Goal: Transaction & Acquisition: Purchase product/service

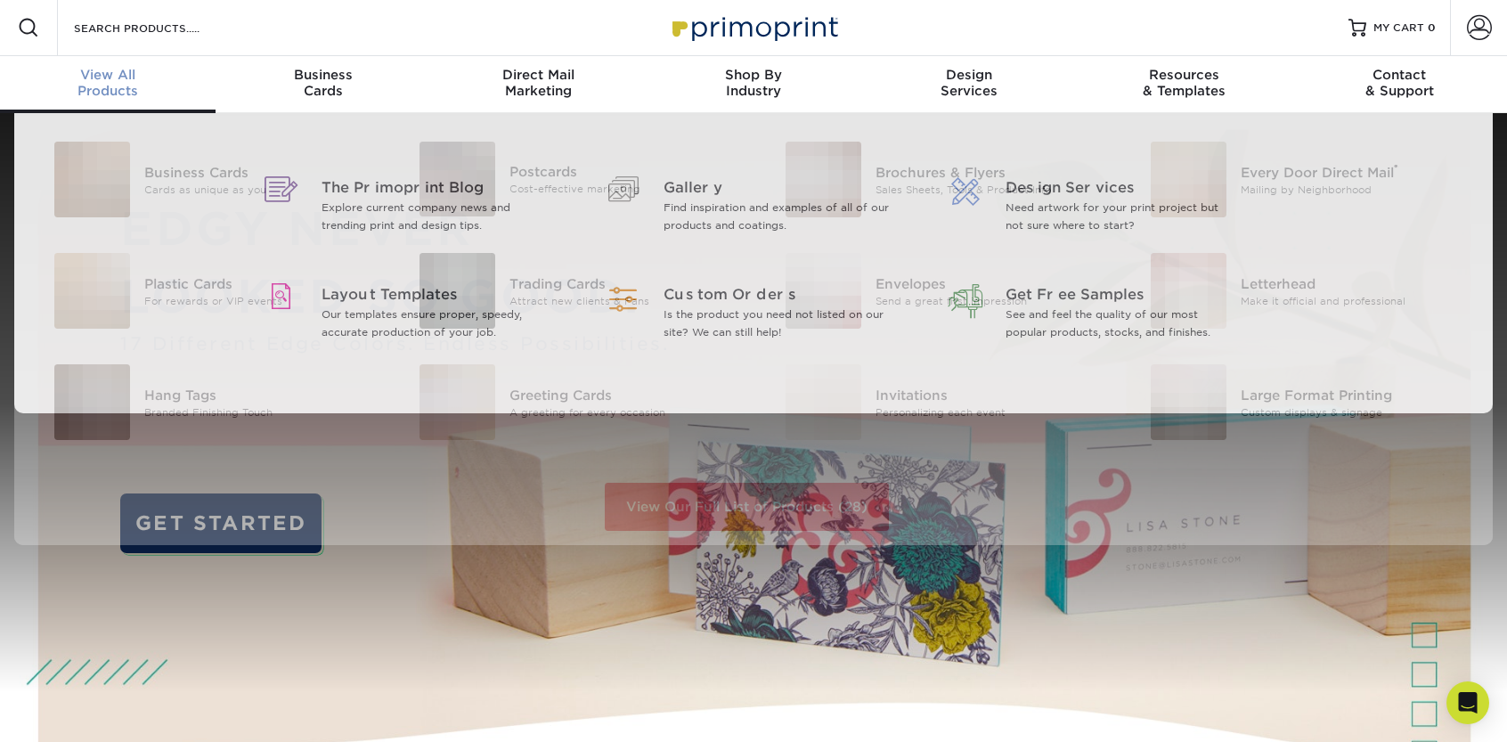
scroll to position [1, 0]
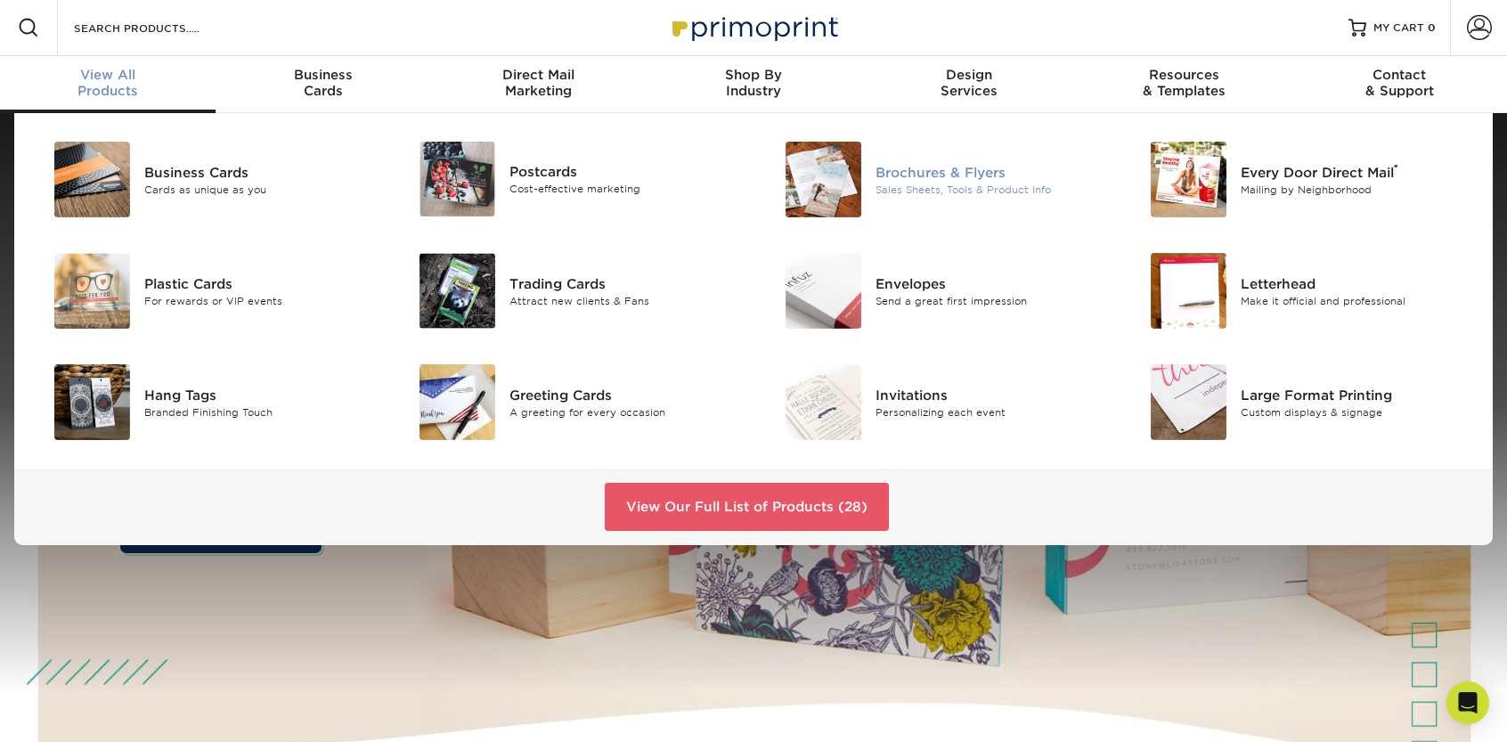
click at [931, 172] on div "Brochures & Flyers" at bounding box center [990, 172] width 231 height 20
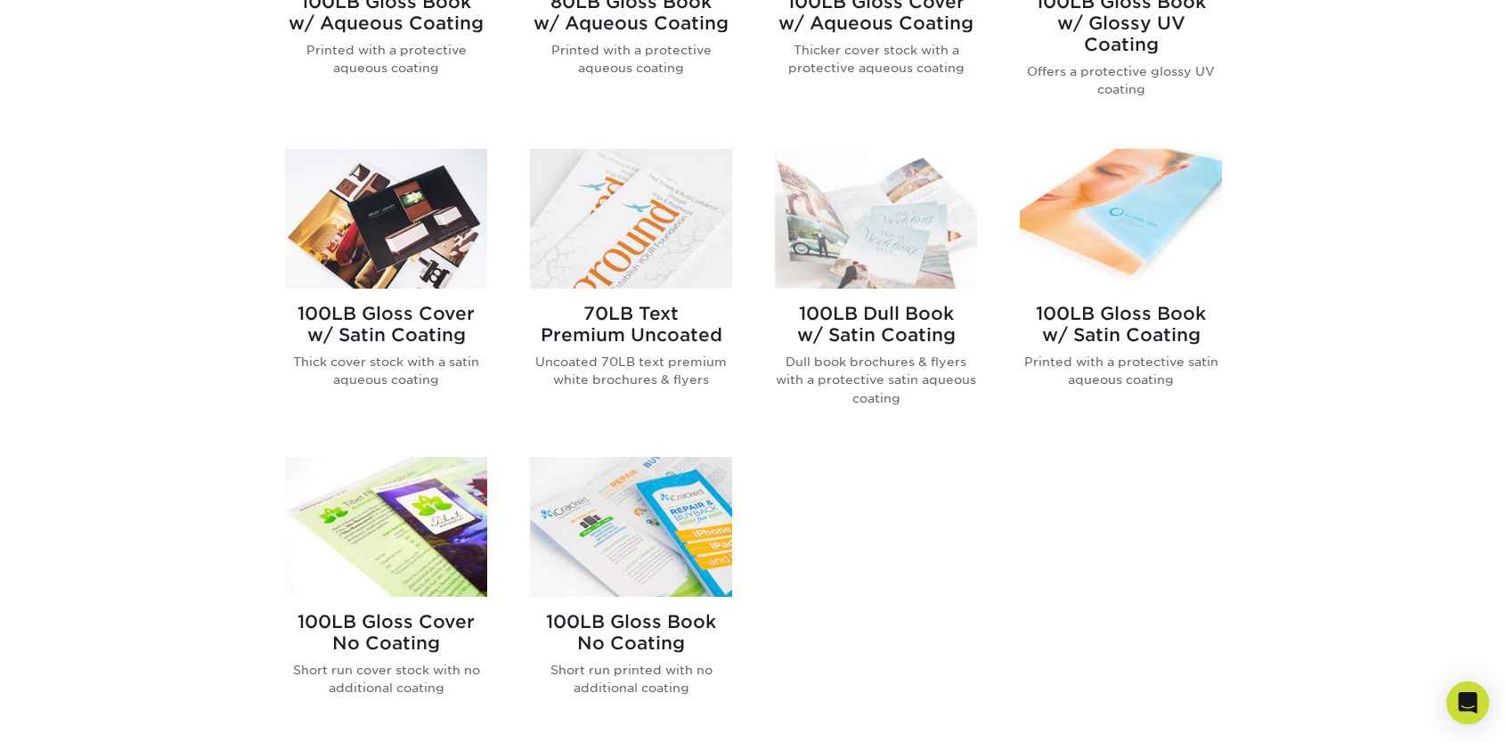
scroll to position [801, 0]
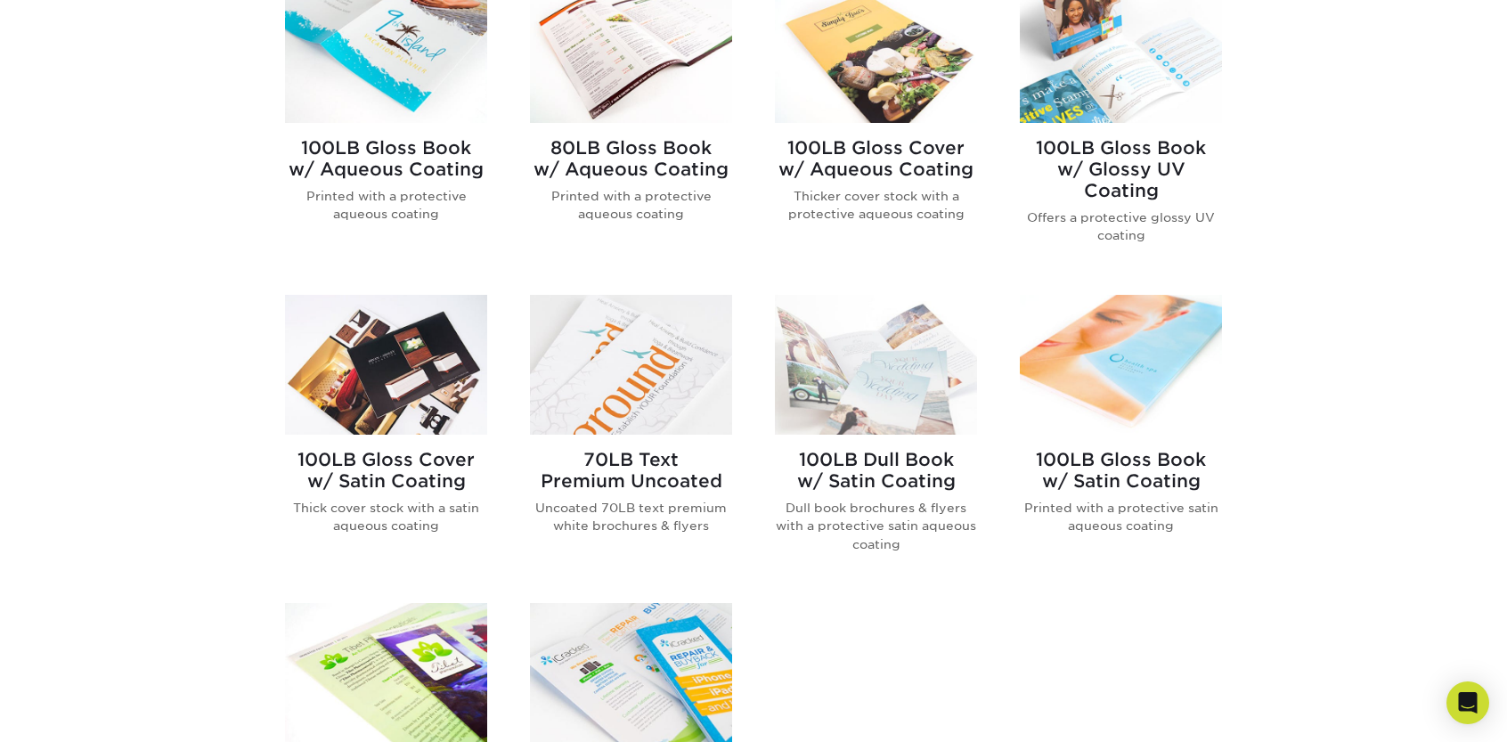
click at [383, 167] on h2 "100LB Gloss Book w/ Aqueous Coating" at bounding box center [386, 158] width 202 height 43
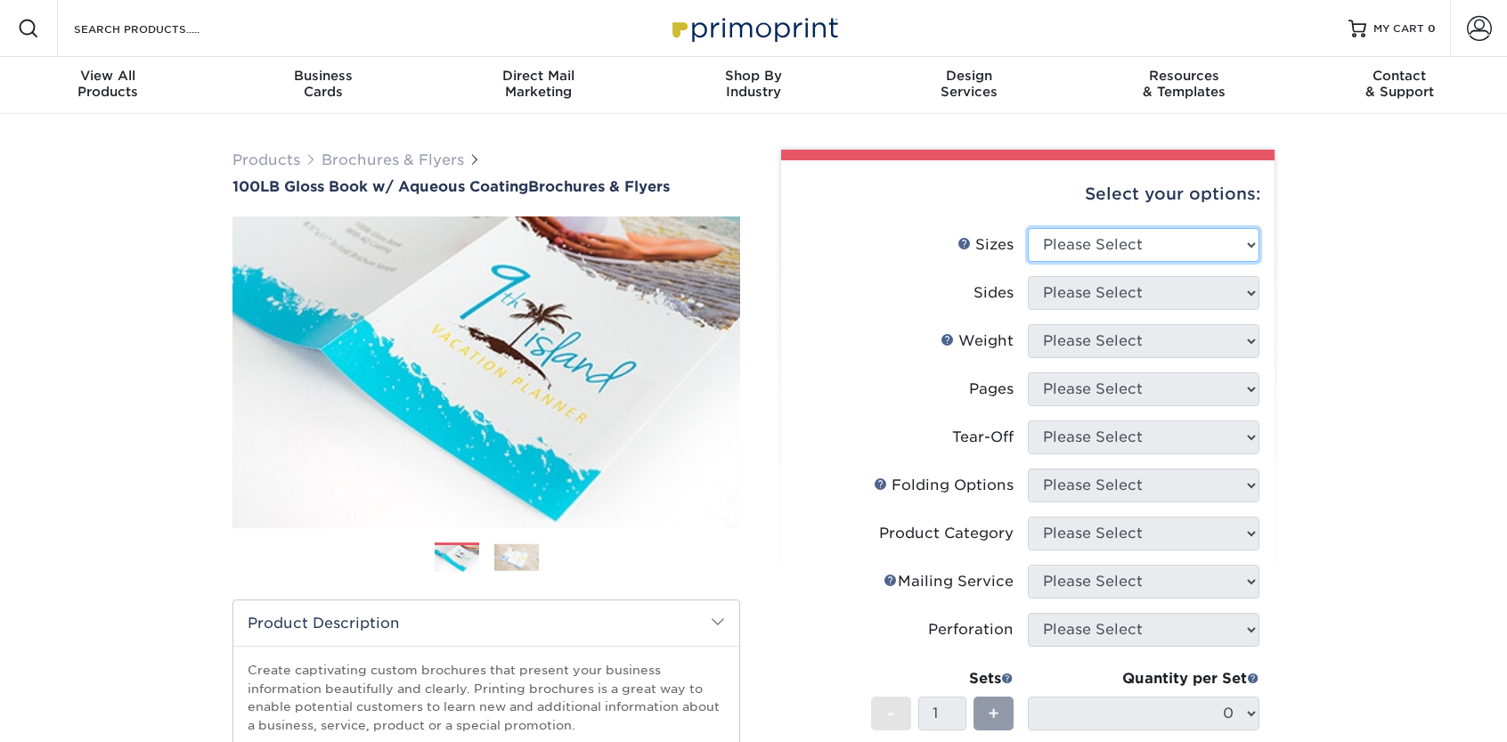
click at [1076, 240] on select "Please Select 3.5" x 8.5" 3.5" x 11" 3.67" x 8.5" 4" x 6" 4" x 8.5" 4" x 9" 4" …" at bounding box center [1144, 245] width 232 height 34
select select "8.50x11.00"
click at [1028, 228] on select "Please Select 3.5" x 8.5" 3.5" x 11" 3.67" x 8.5" 4" x 6" 4" x 8.5" 4" x 9" 4" …" at bounding box center [1144, 245] width 232 height 34
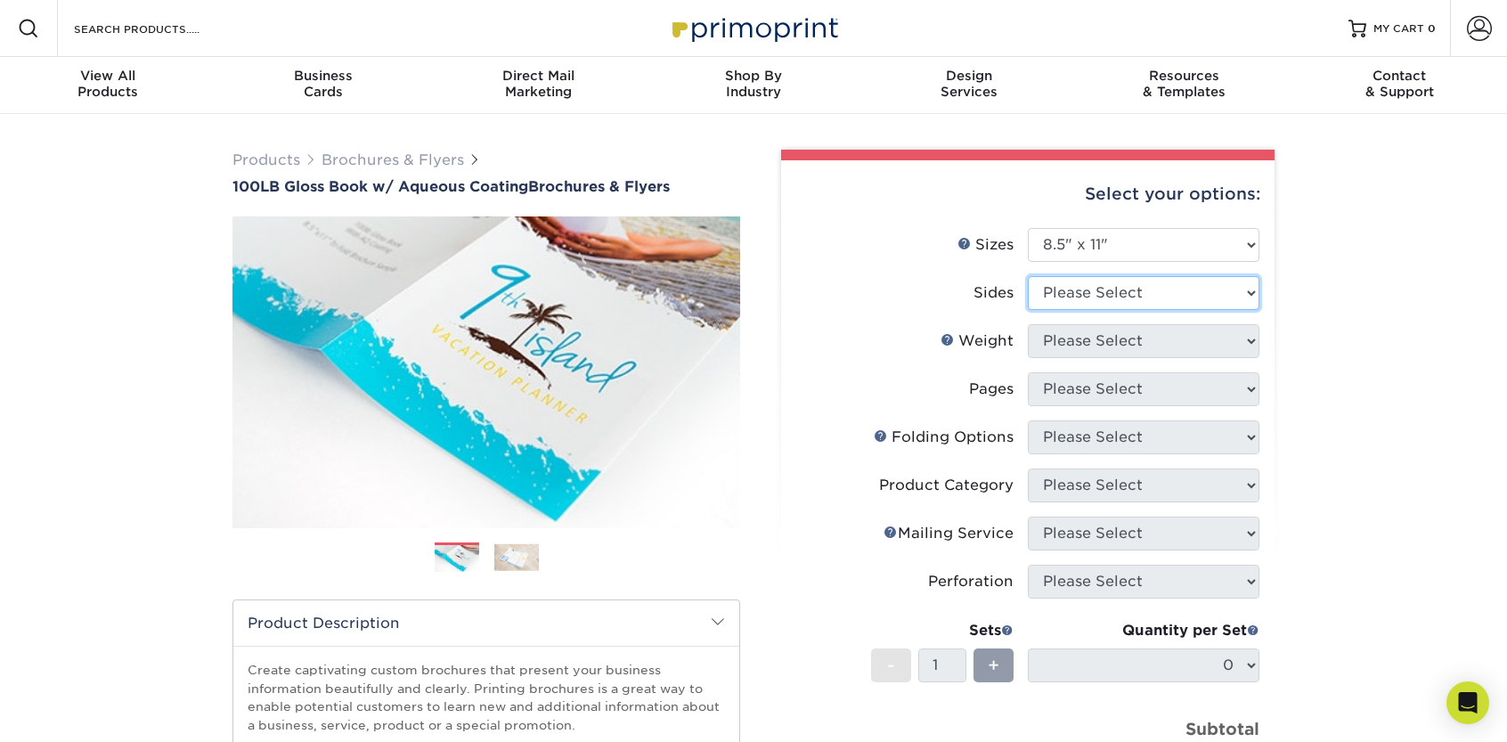
click at [1058, 287] on select "Please Select Print Both Sides Print Front Only" at bounding box center [1144, 293] width 232 height 34
select select "13abbda7-1d64-4f25-8bb2-c179b224825d"
click at [1028, 276] on select "Please Select Print Both Sides Print Front Only" at bounding box center [1144, 293] width 232 height 34
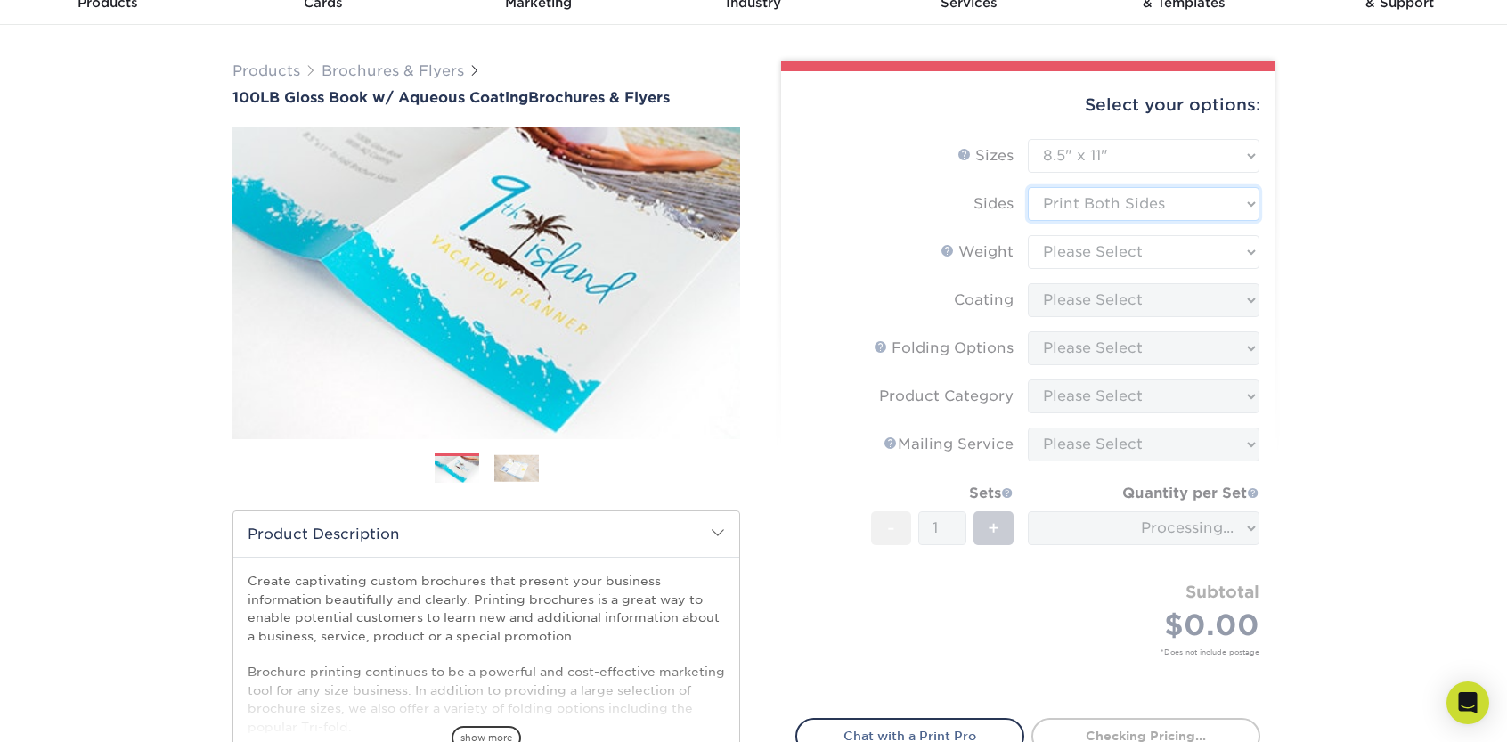
scroll to position [178, 0]
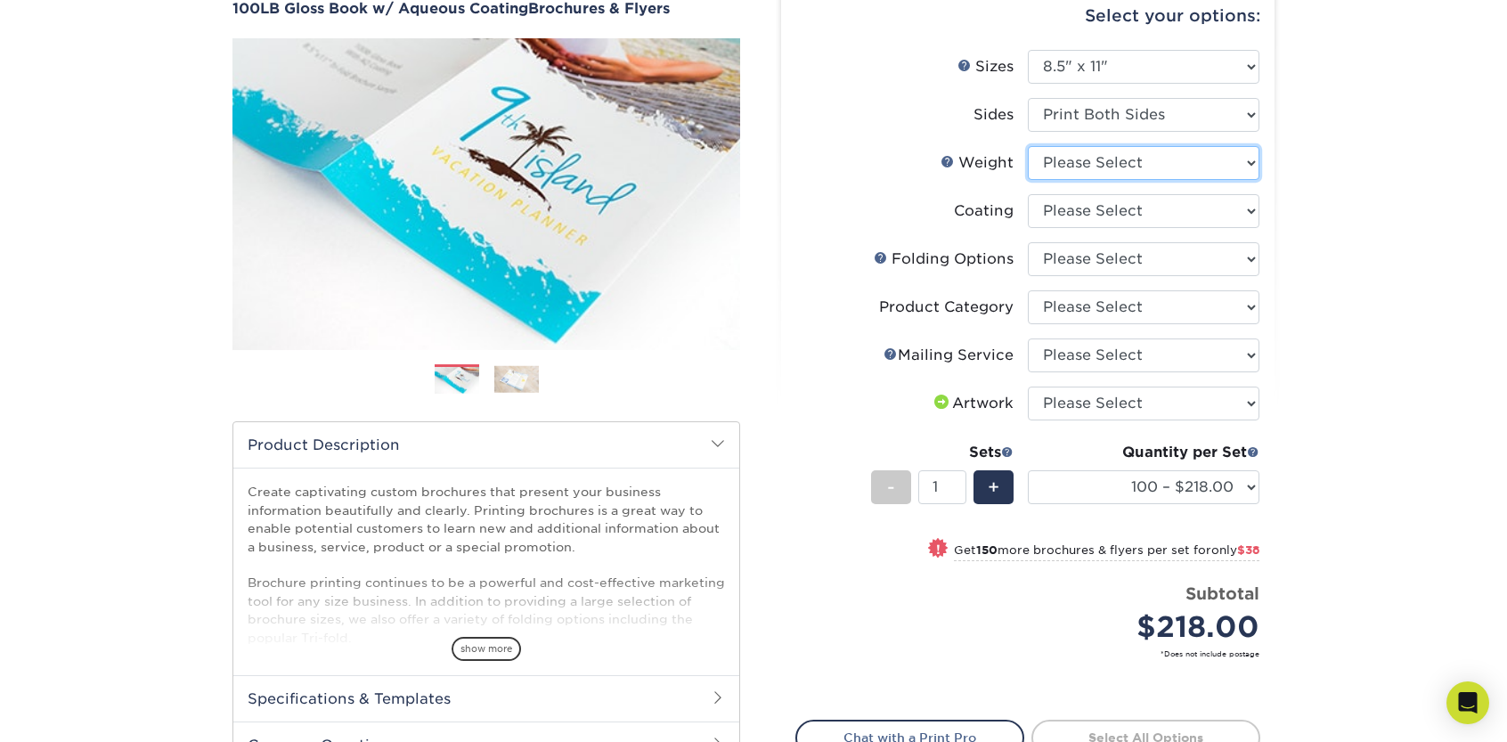
click at [1182, 175] on select "Please Select 100LB" at bounding box center [1144, 163] width 232 height 34
select select "100LB"
click at [1028, 146] on select "Please Select 100LB" at bounding box center [1144, 163] width 232 height 34
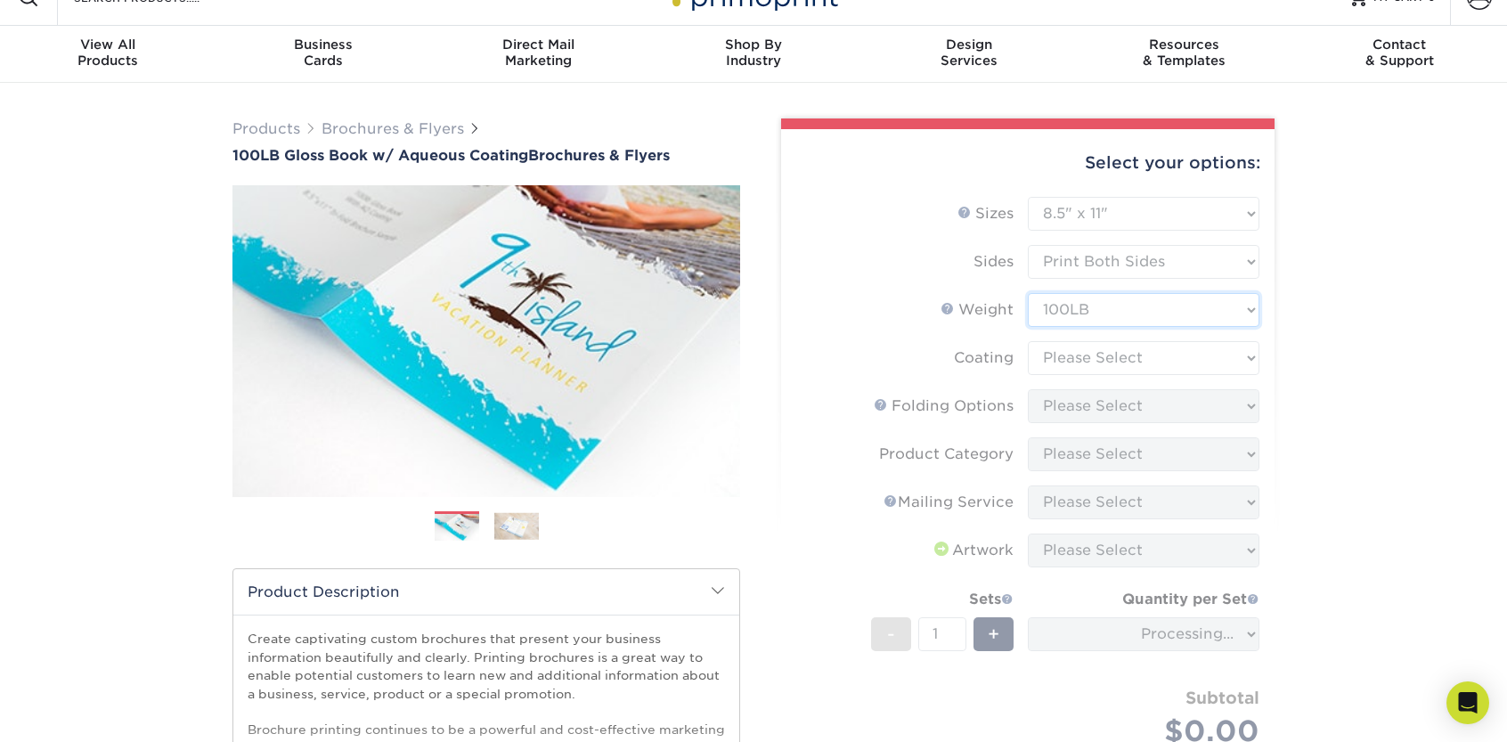
scroll to position [0, 0]
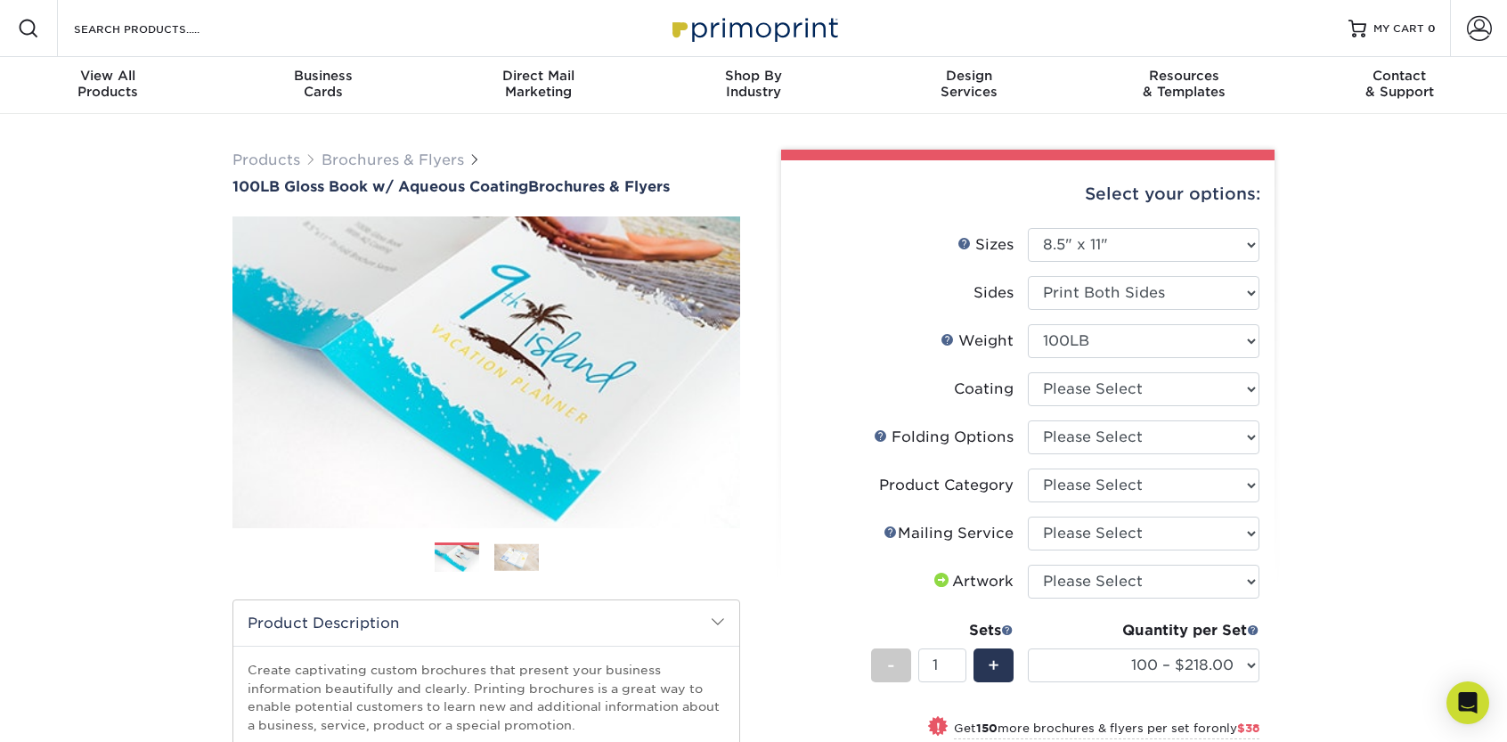
click at [1229, 313] on li "Sides Please Select Print Both Sides Print Front Only" at bounding box center [1027, 300] width 463 height 48
click at [1240, 302] on select "Please Select Print Both Sides Print Front Only" at bounding box center [1144, 293] width 232 height 34
click at [1245, 294] on select "Please Select Print Both Sides Print Front Only" at bounding box center [1144, 293] width 232 height 34
click at [1312, 313] on div "Products Brochures & Flyers 100LB Gloss Book w/ Aqueous Coating Brochures & Fly…" at bounding box center [753, 609] width 1507 height 991
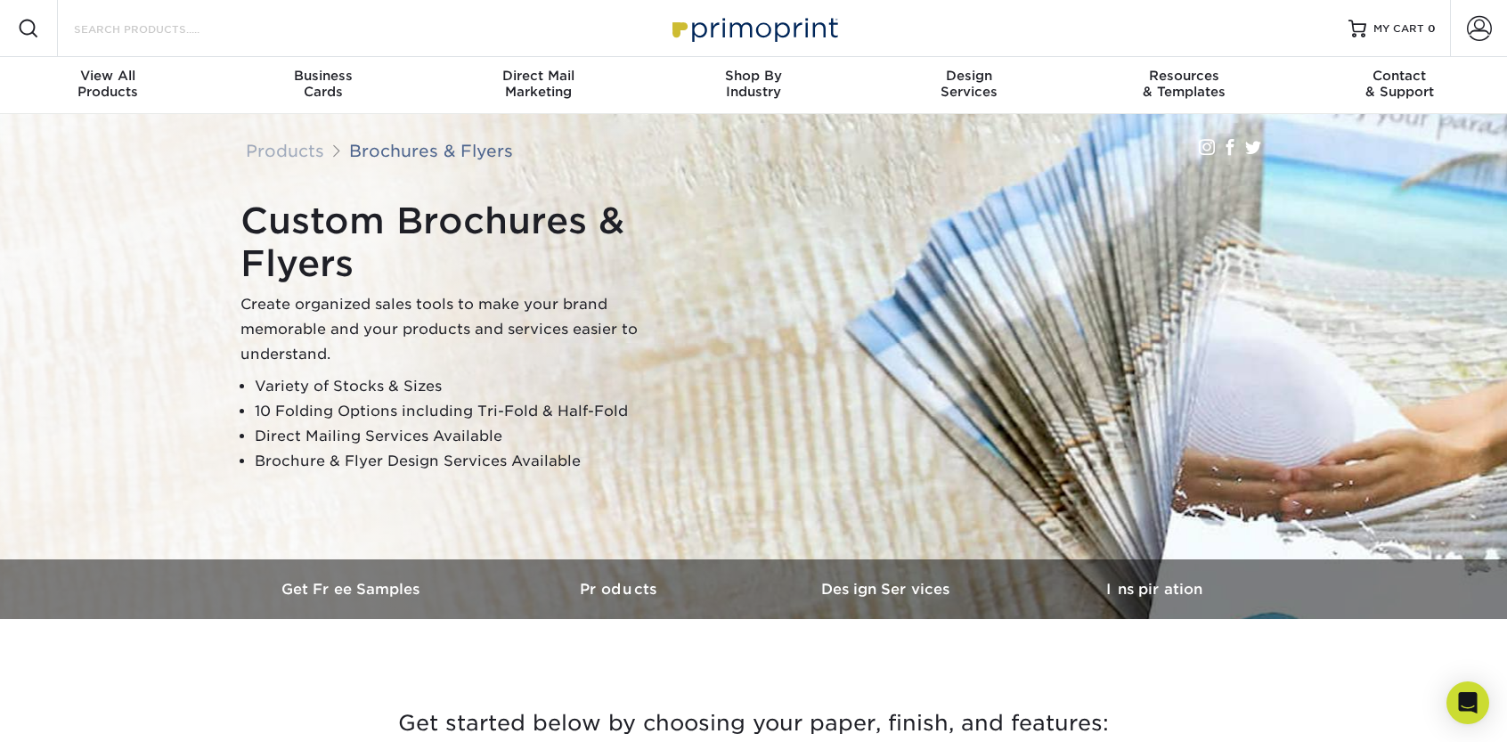
click at [209, 37] on input "Search Products" at bounding box center [159, 28] width 174 height 21
type input "brochure"
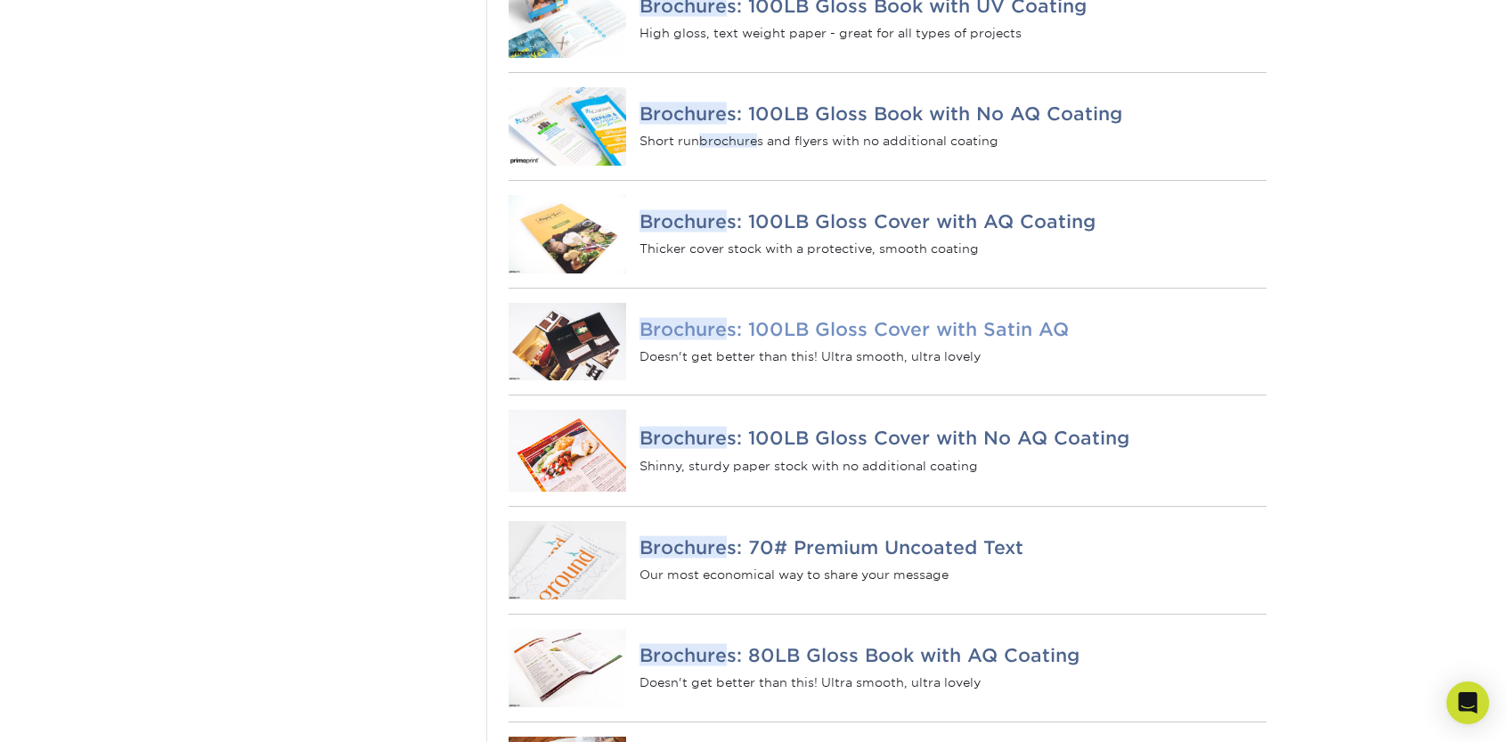
scroll to position [1069, 0]
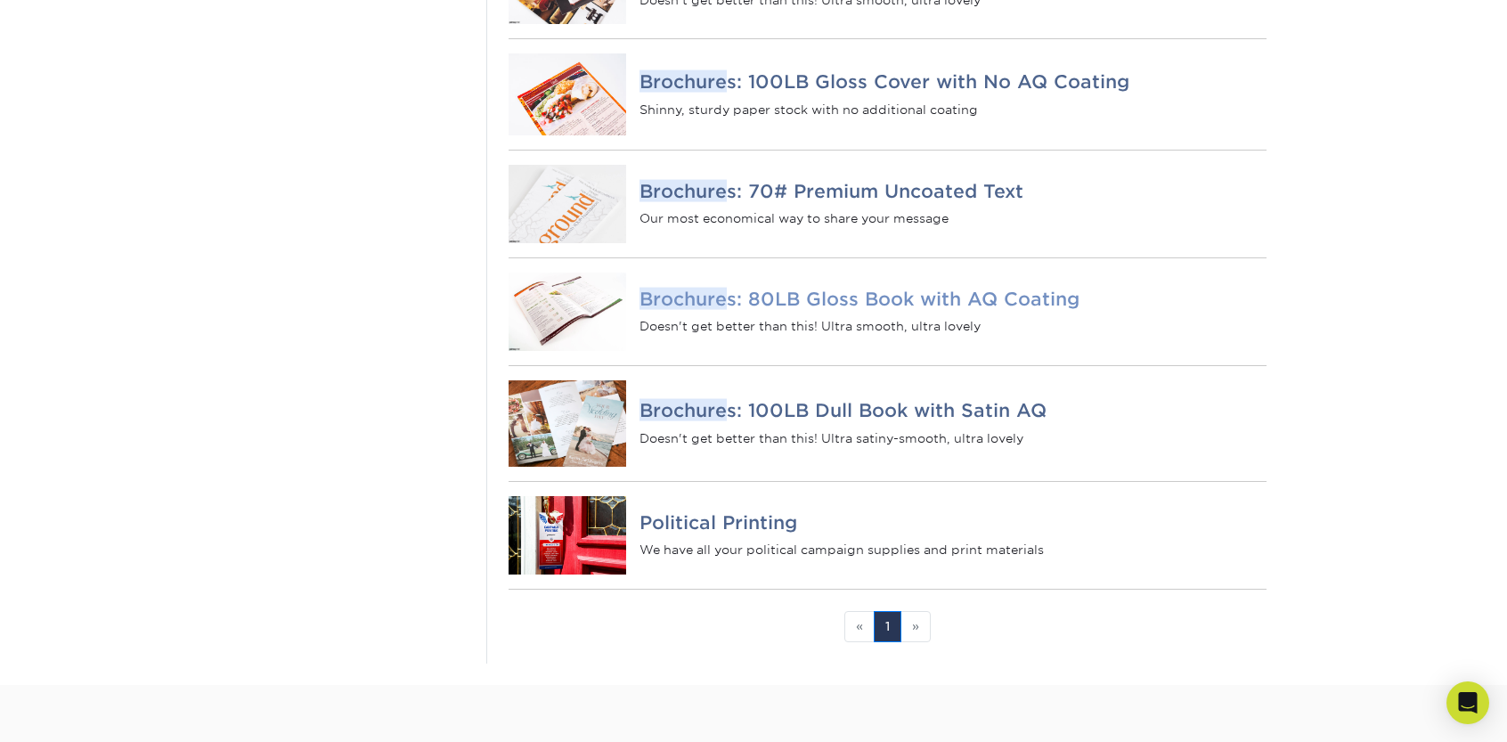
click at [882, 309] on h4 "Brochure s: 80LB Gloss Book with AQ Coating" at bounding box center [952, 298] width 627 height 21
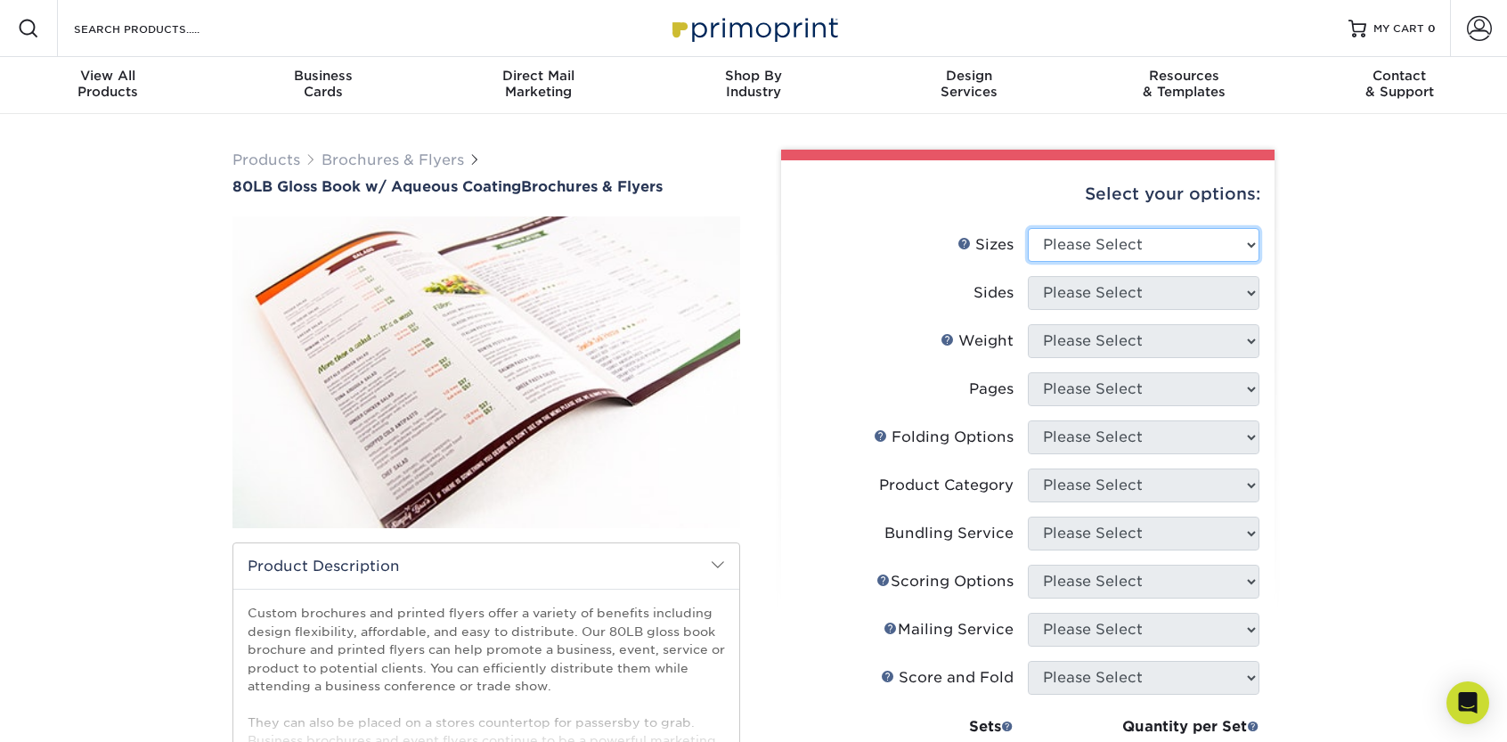
click at [1142, 234] on select "Please Select 3.67" x 8.5" 3.67" x 8.5" 4" x 6" 4" x 8.5" 4" x 9" 4" x 11" 4" x…" at bounding box center [1144, 245] width 232 height 34
select select "8.50x11.00"
click at [1028, 228] on select "Please Select 3.67" x 8.5" 3.67" x 8.5" 4" x 6" 4" x 8.5" 4" x 9" 4" x 11" 4" x…" at bounding box center [1144, 245] width 232 height 34
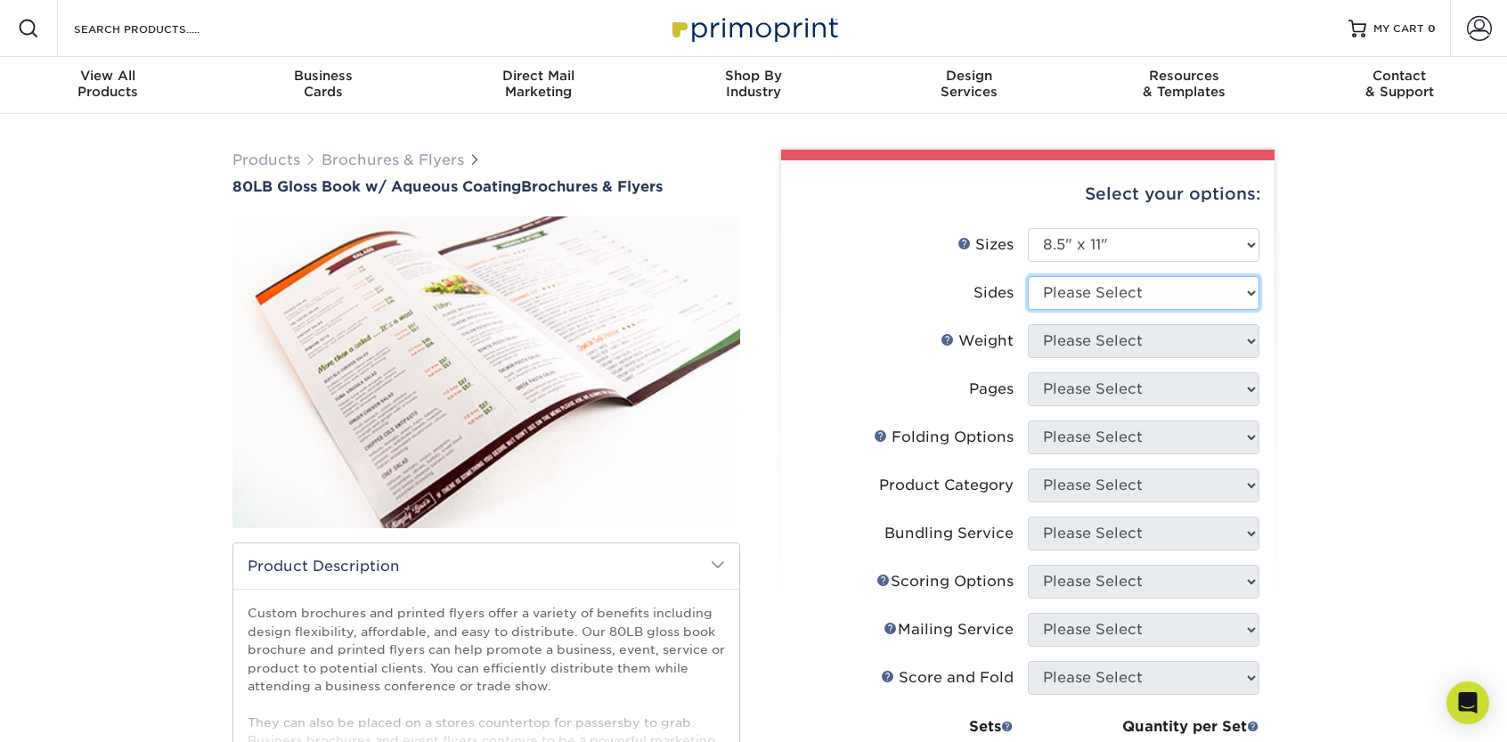
click at [1149, 282] on select "Please Select Print Both Sides Print Front Only" at bounding box center [1144, 293] width 232 height 34
click at [1028, 276] on select "Please Select Print Both Sides Print Front Only" at bounding box center [1144, 293] width 232 height 34
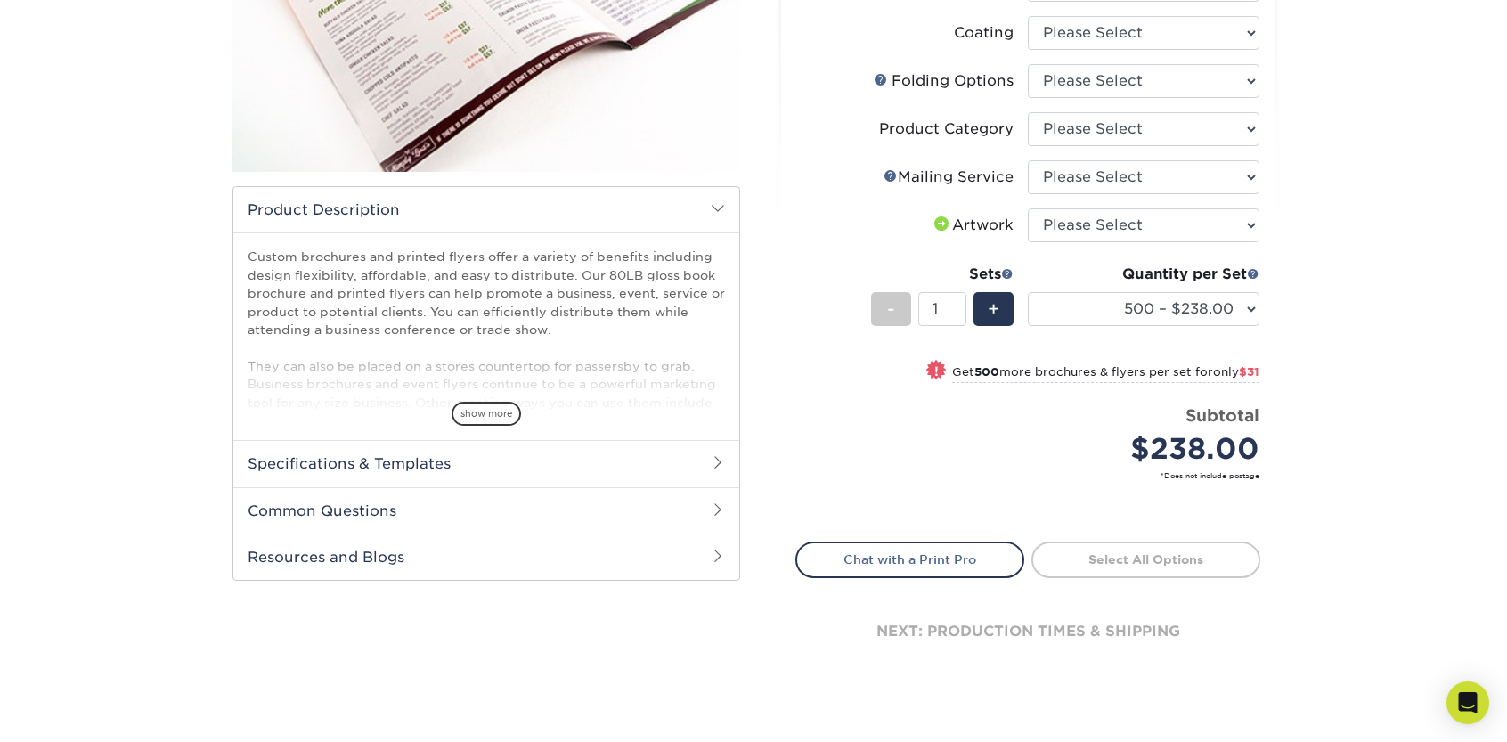
scroll to position [89, 0]
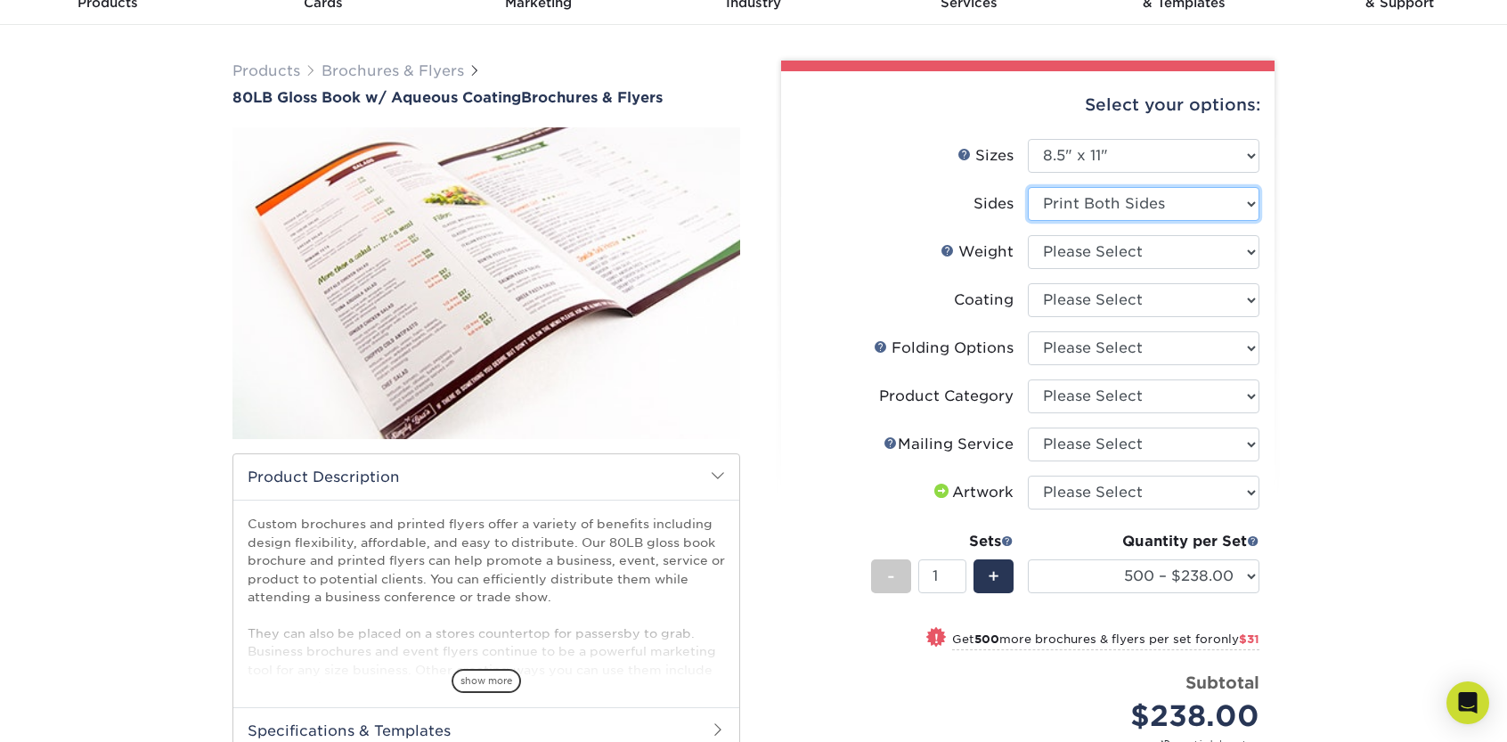
click at [1181, 219] on select "Please Select Print Both Sides Print Front Only" at bounding box center [1144, 204] width 232 height 34
click at [1289, 216] on div "Products Brochures & Flyers 80LB Gloss Book w/ Aqueous Coating Brochures & Flye…" at bounding box center [753, 520] width 1507 height 991
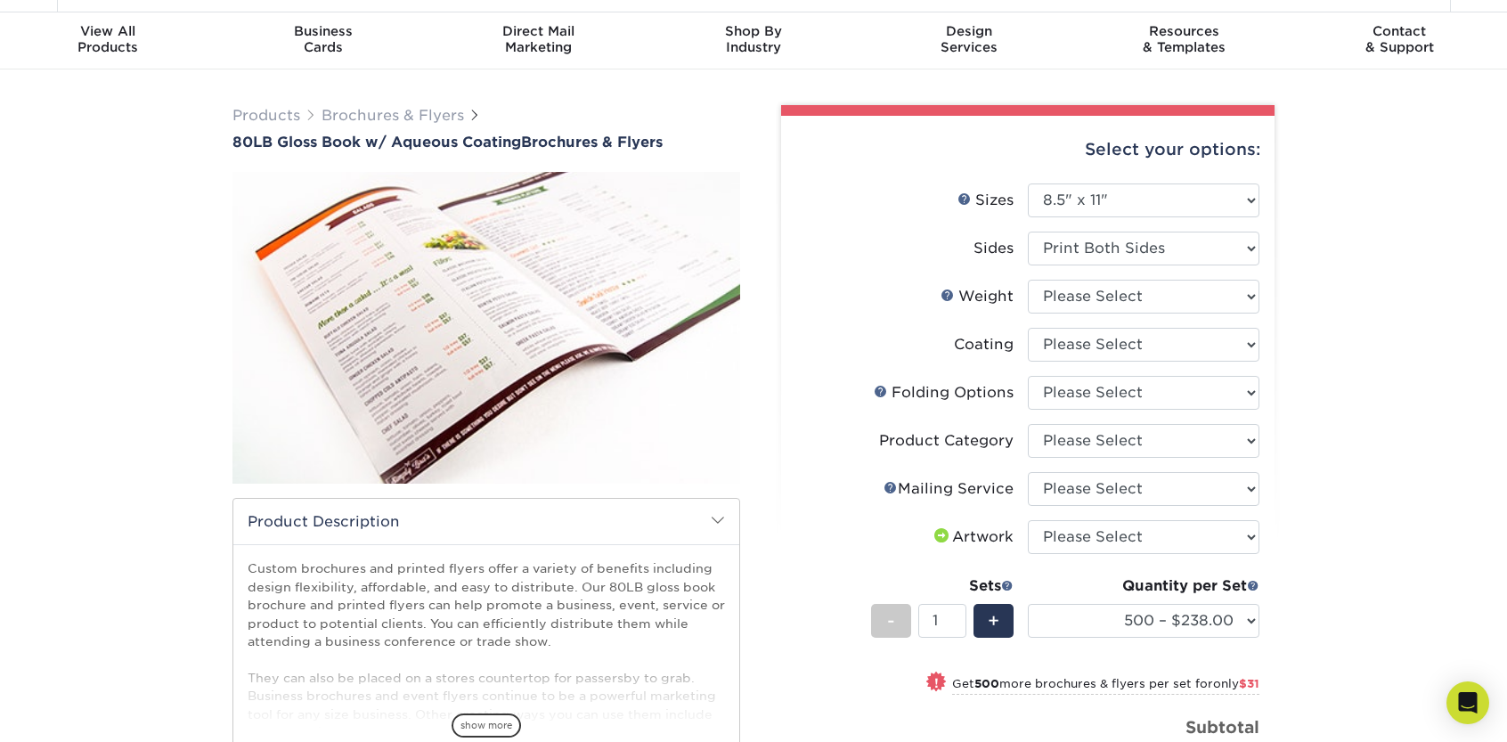
scroll to position [0, 0]
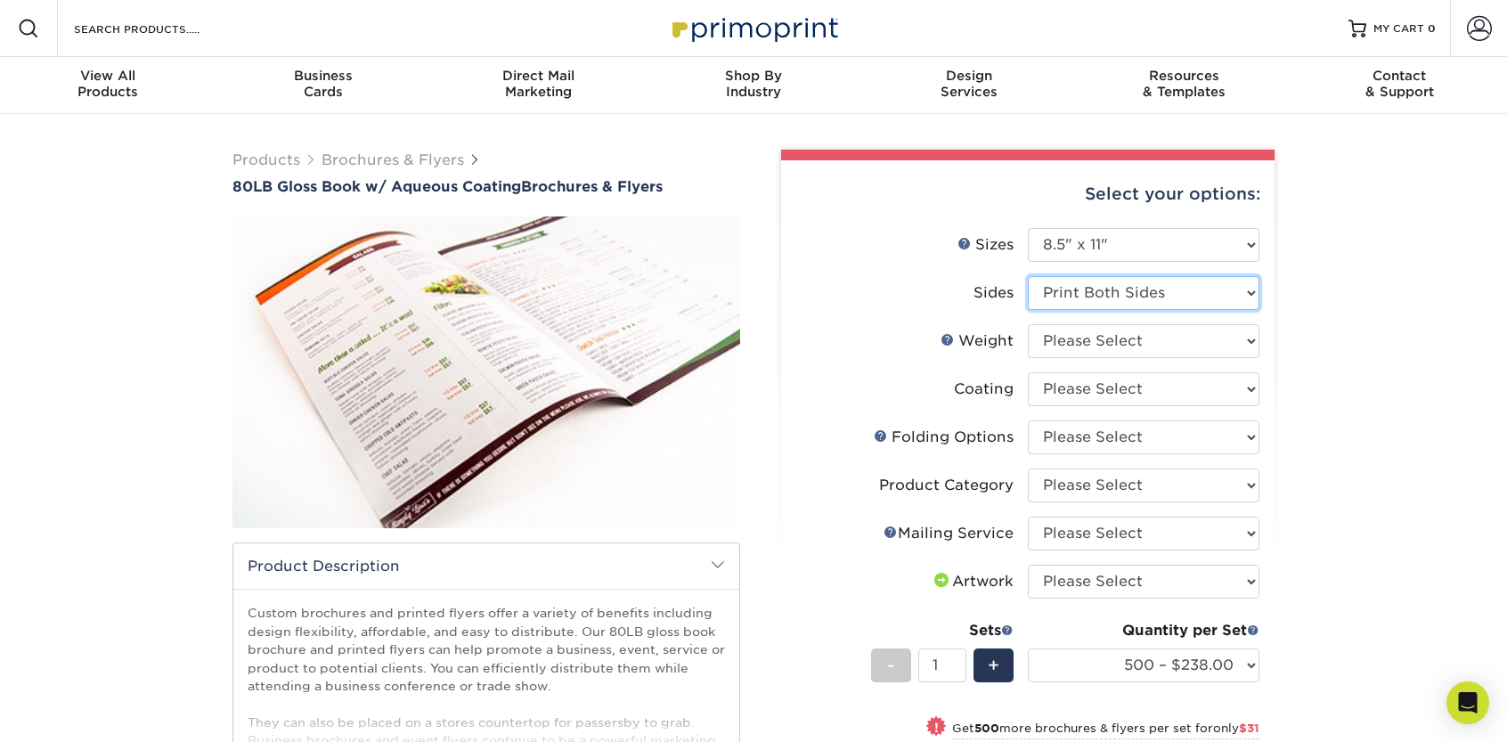
click at [1079, 289] on select "Please Select Print Both Sides Print Front Only" at bounding box center [1144, 293] width 232 height 34
select select "32d3c223-f82c-492b-b915-ba065a00862f"
click at [1028, 276] on select "Please Select Print Both Sides Print Front Only" at bounding box center [1144, 293] width 232 height 34
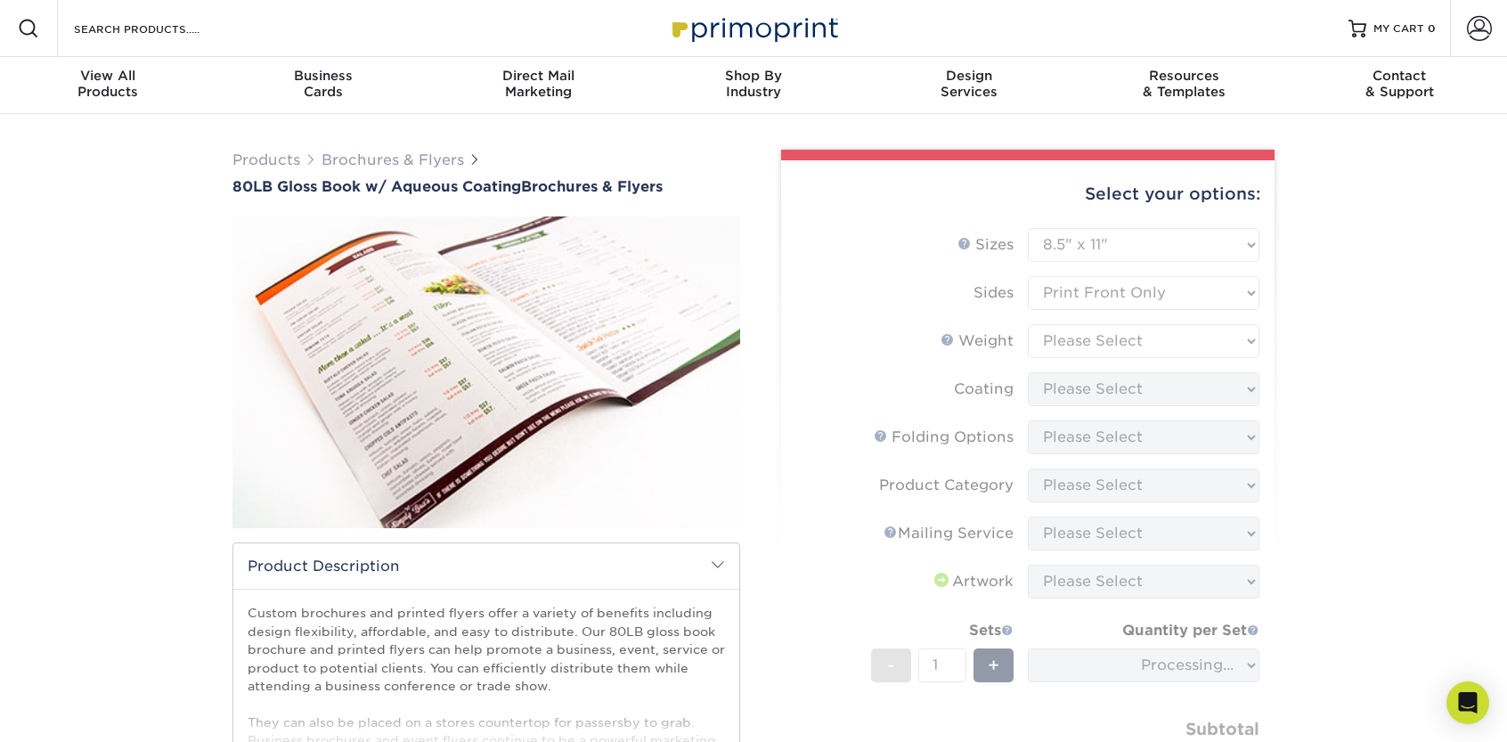
click at [1349, 309] on div "Products Brochures & Flyers 80LB Gloss Book w/ Aqueous Coating Brochures & Flye…" at bounding box center [753, 588] width 1507 height 948
click at [103, 27] on input "Search Products" at bounding box center [159, 28] width 174 height 21
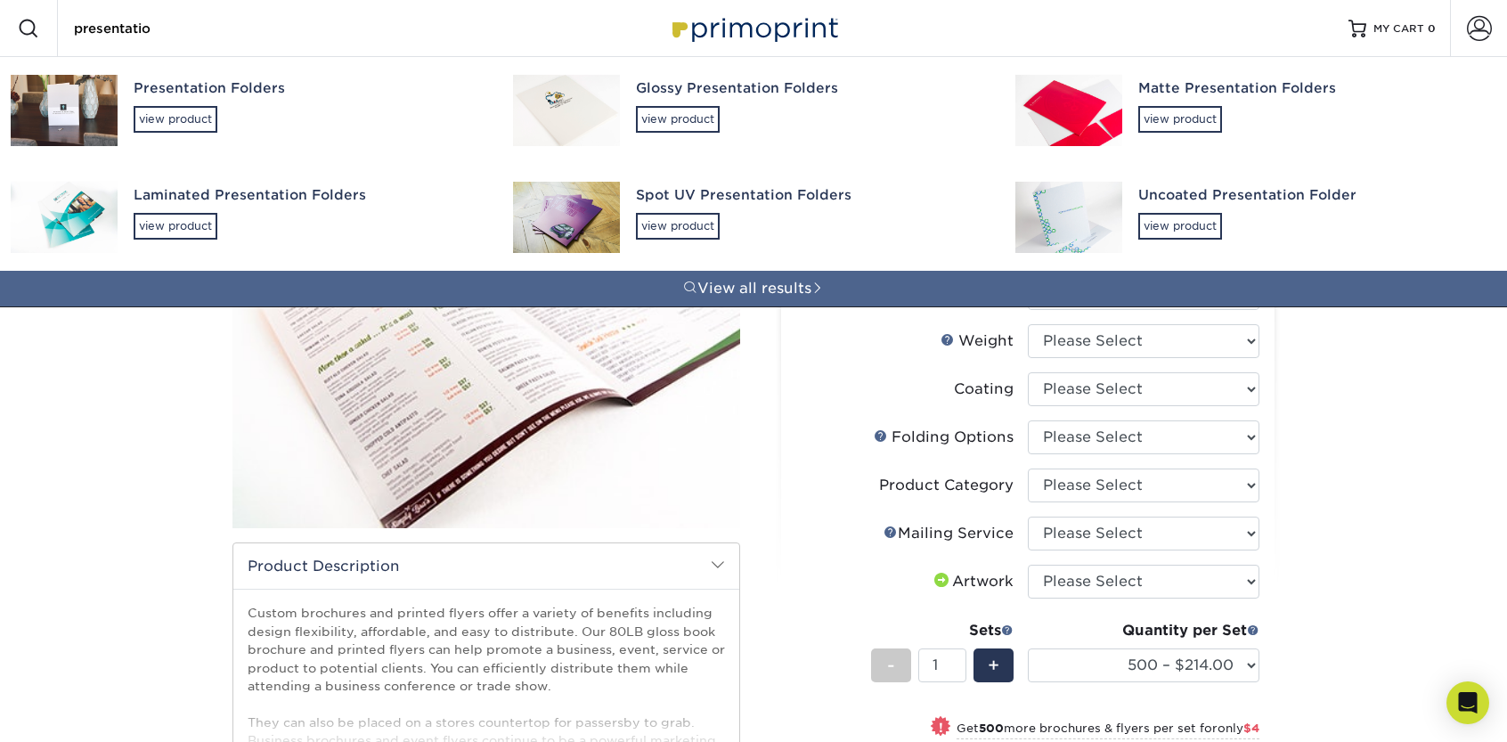
type input "presentation"
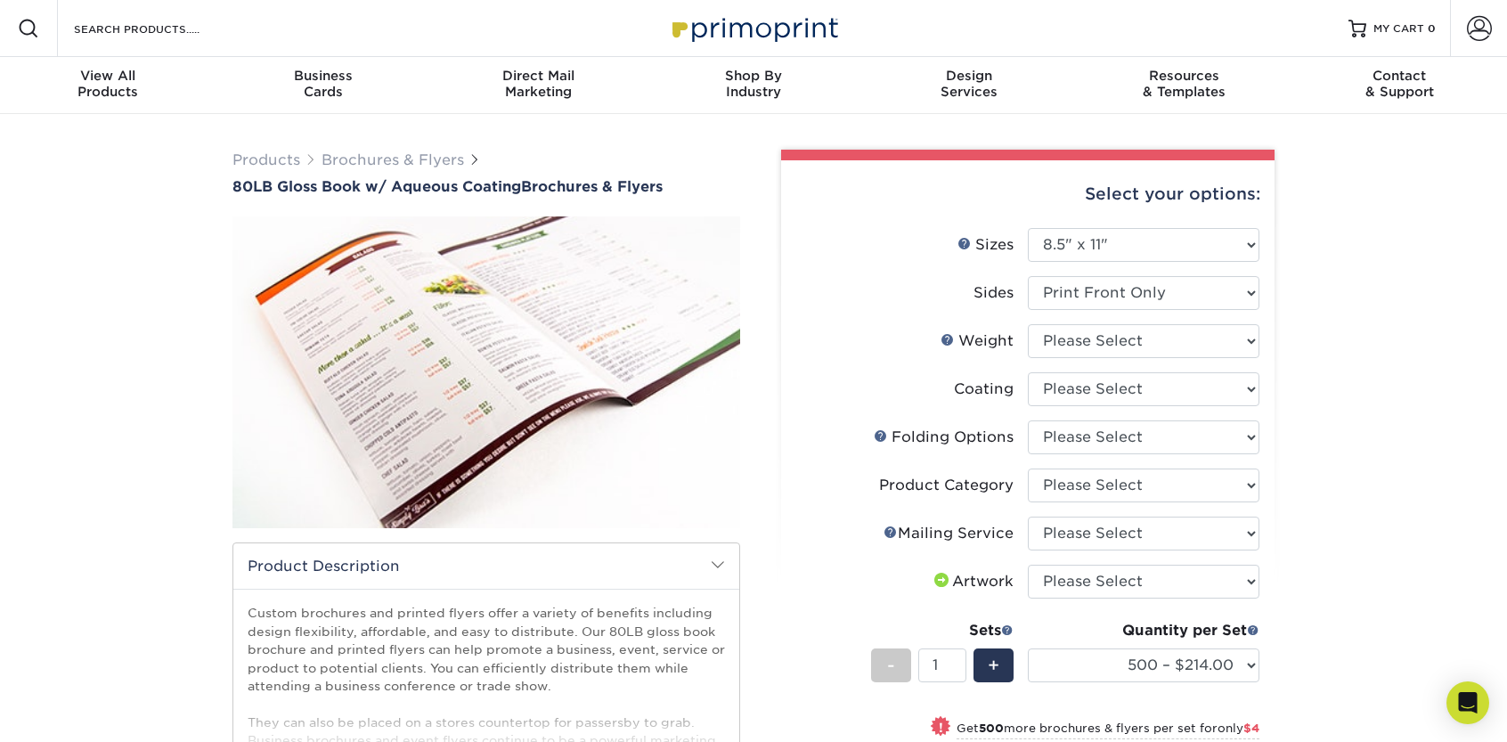
click at [230, 18] on form "Search Products" at bounding box center [159, 28] width 174 height 21
click at [207, 28] on input "Search Products" at bounding box center [159, 28] width 174 height 21
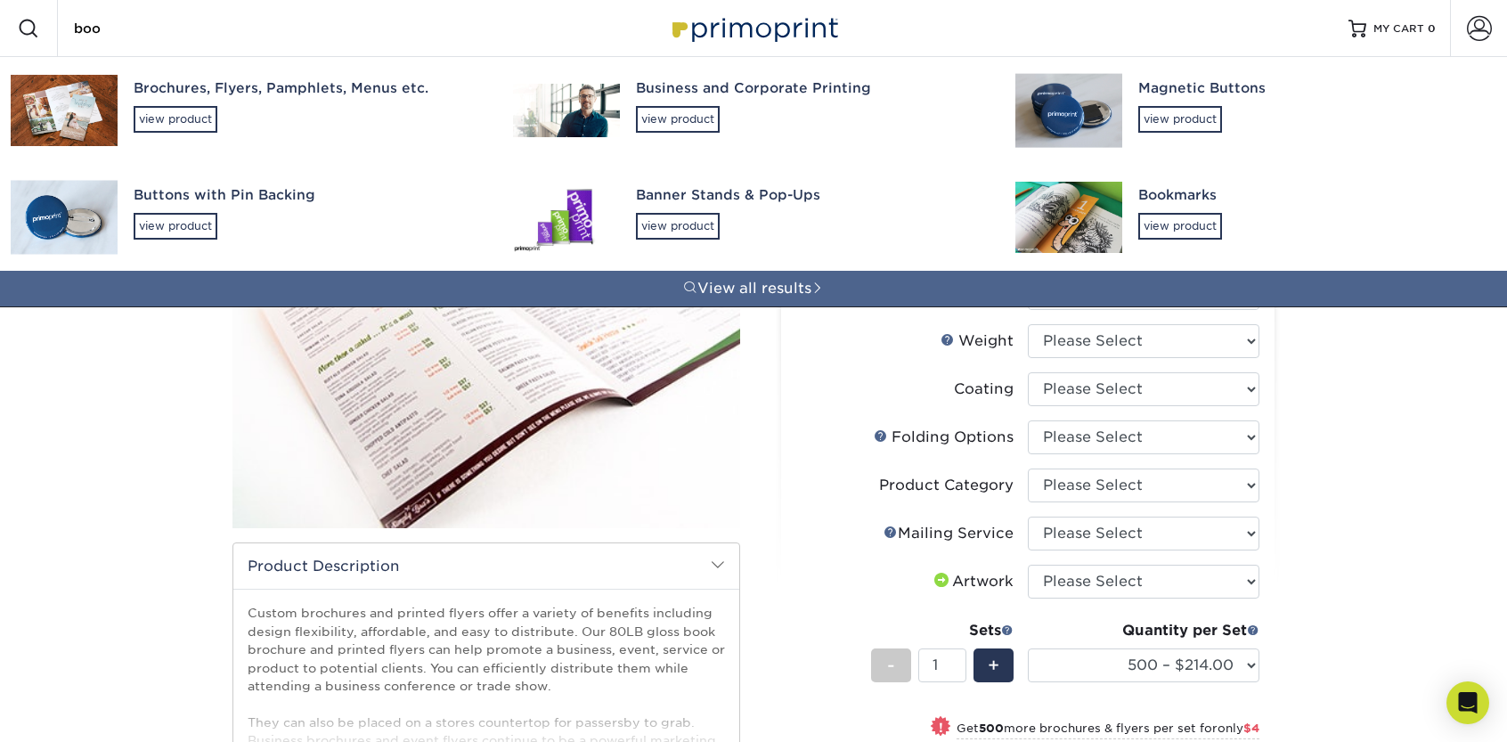
type input "book"
